Goal: Task Accomplishment & Management: Use online tool/utility

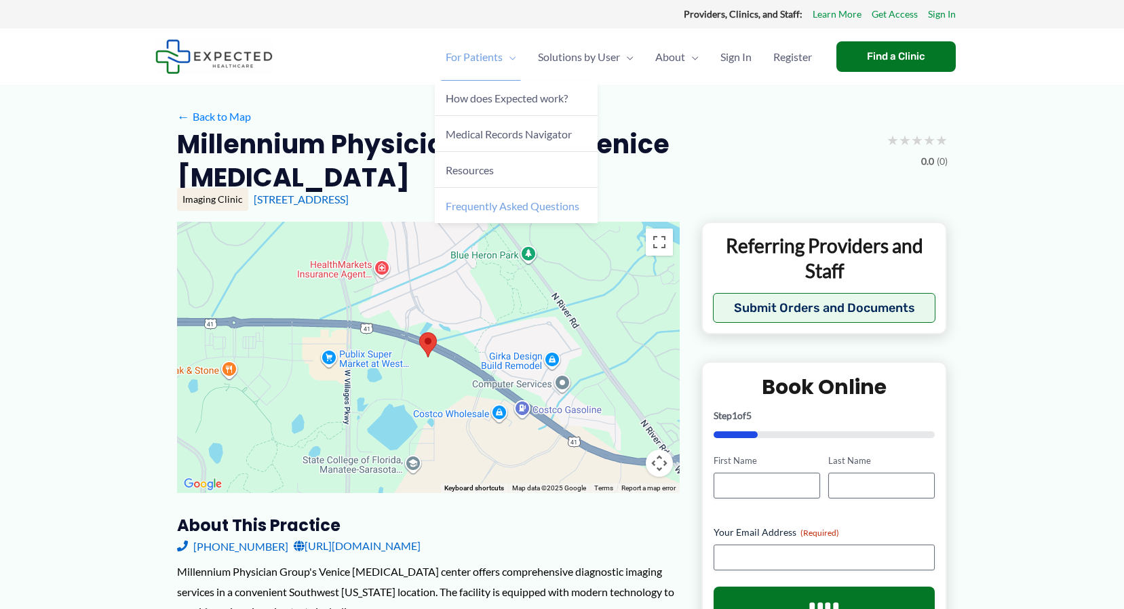
click at [480, 204] on span "Frequently Asked Questions" at bounding box center [513, 206] width 134 height 13
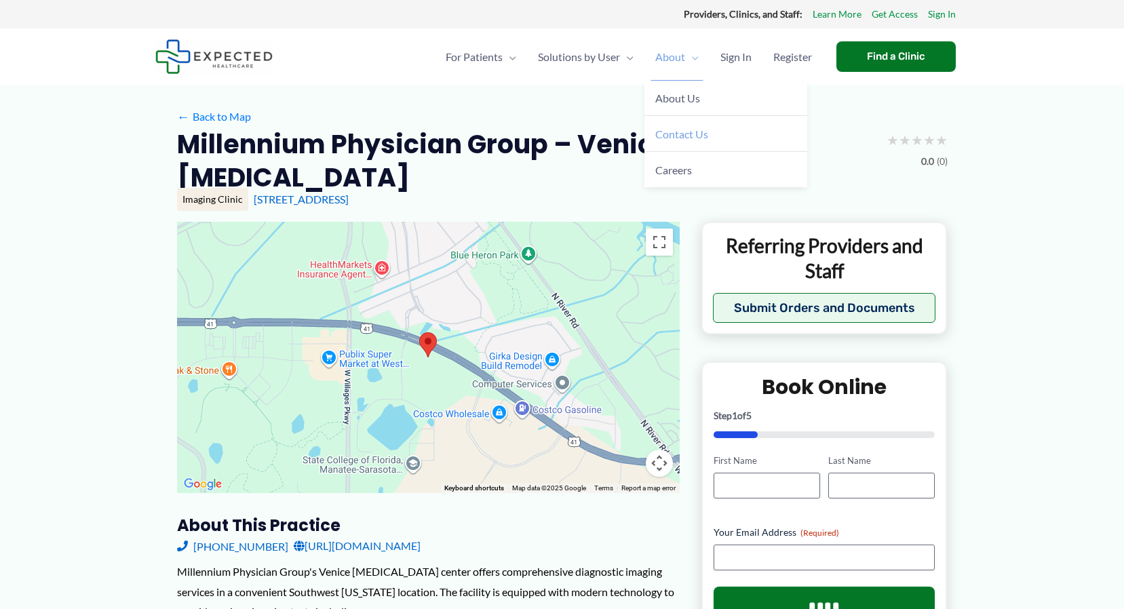
click at [688, 136] on span "Contact Us" at bounding box center [682, 134] width 53 height 13
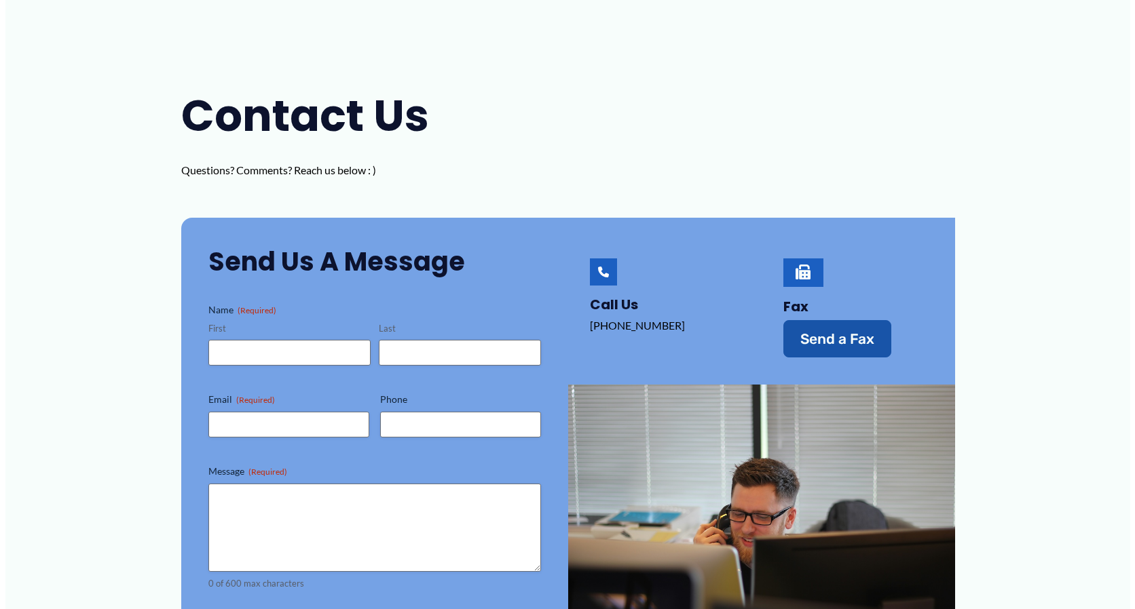
scroll to position [204, 0]
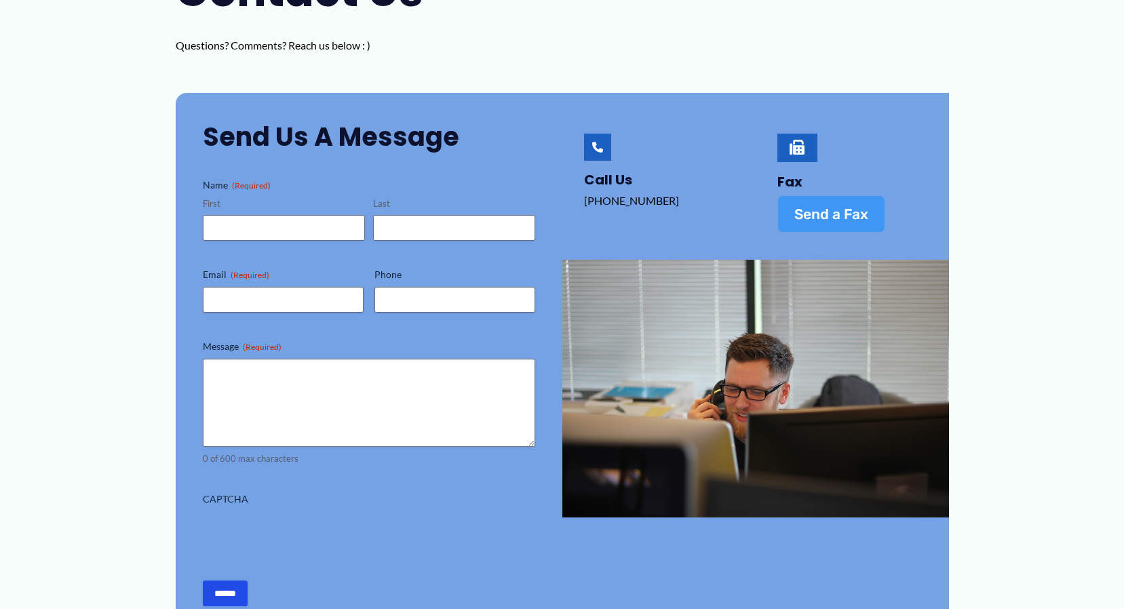
click at [805, 207] on span "Send a Fax" at bounding box center [832, 214] width 74 height 14
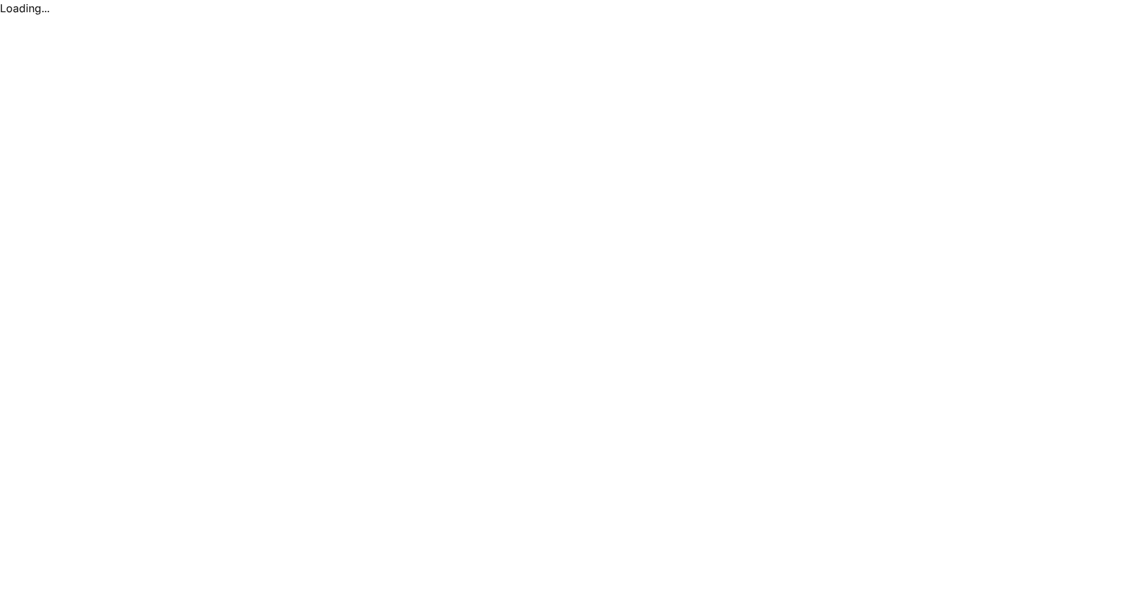
scroll to position [0, 0]
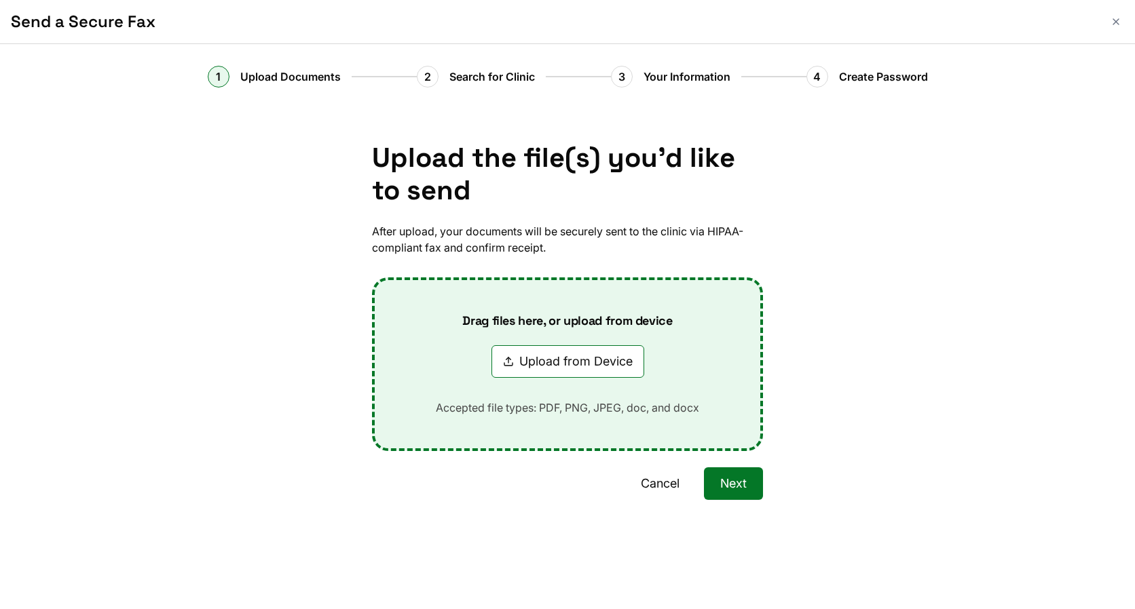
click at [720, 482] on button "Next" at bounding box center [733, 484] width 59 height 33
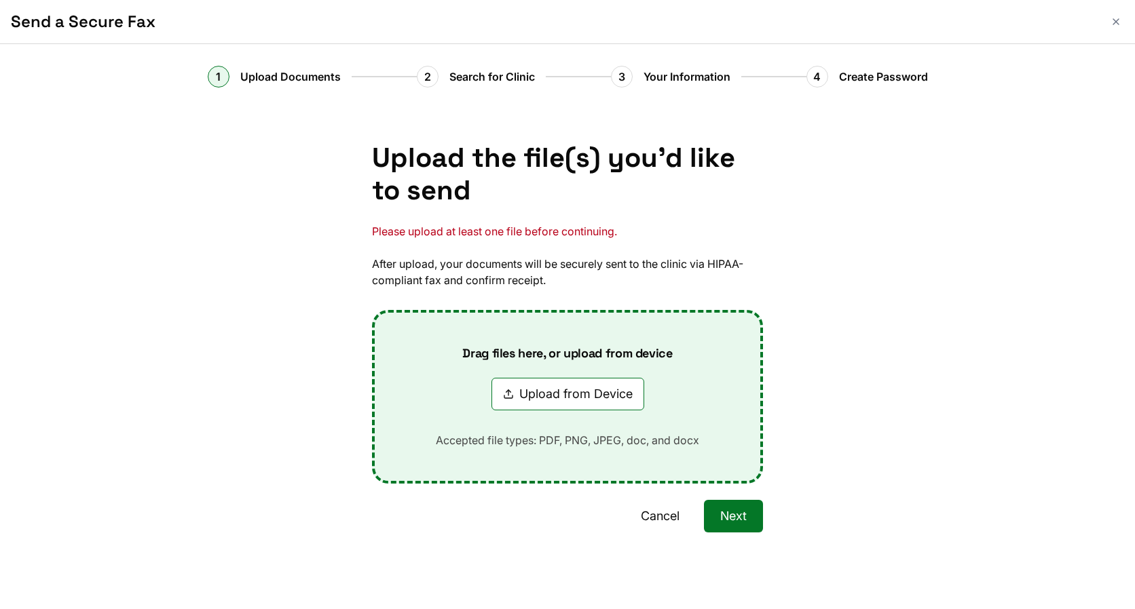
click at [726, 499] on div "Upload the file(s) you'd like to send Please upload at least one file before co…" at bounding box center [567, 370] width 391 height 456
